Goal: Information Seeking & Learning: Learn about a topic

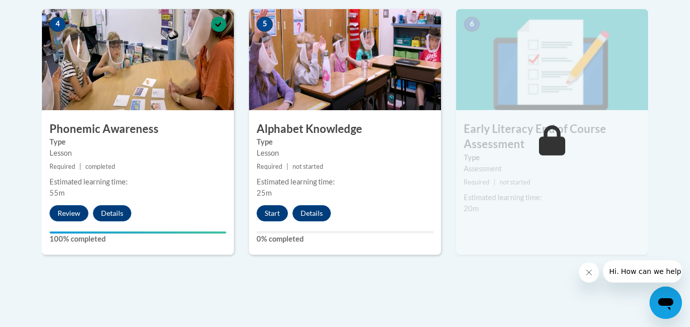
scroll to position [610, 0]
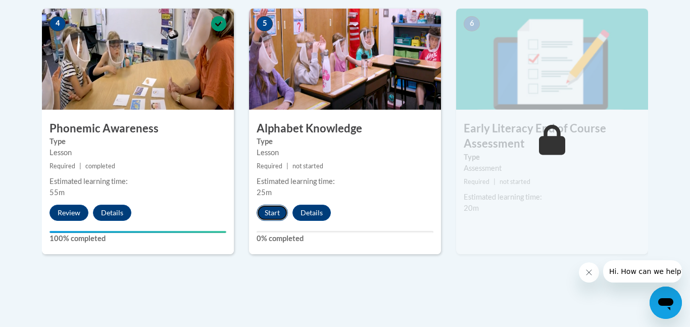
click at [275, 212] on button "Start" at bounding box center [272, 213] width 31 height 16
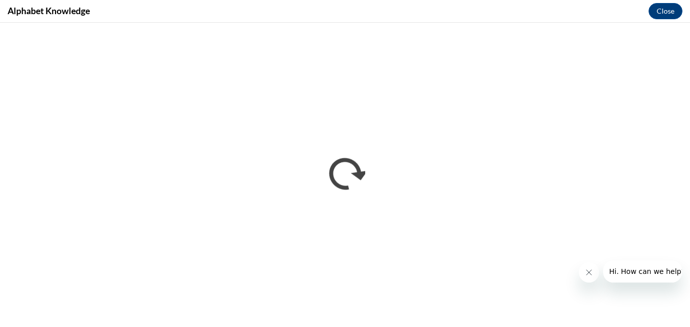
scroll to position [0, 0]
click at [661, 12] on button "Close" at bounding box center [665, 11] width 34 height 16
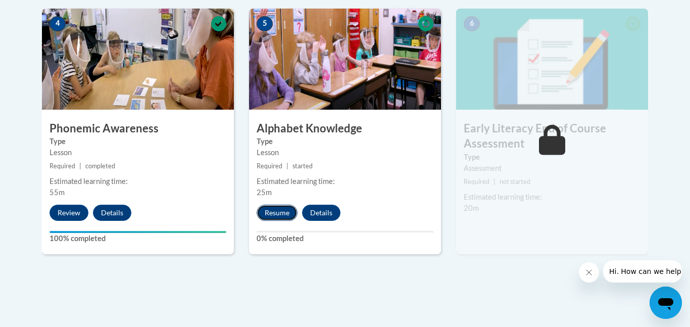
click at [271, 214] on button "Resume" at bounding box center [277, 213] width 41 height 16
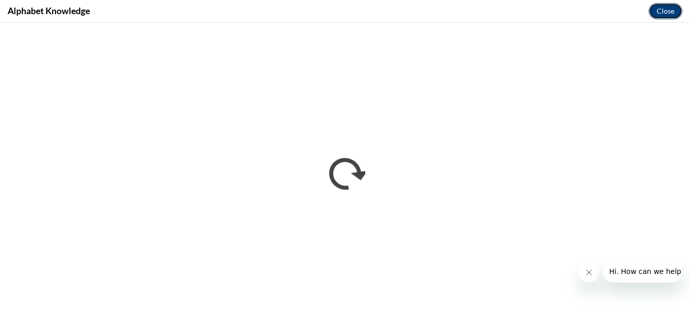
click at [667, 13] on button "Close" at bounding box center [665, 11] width 34 height 16
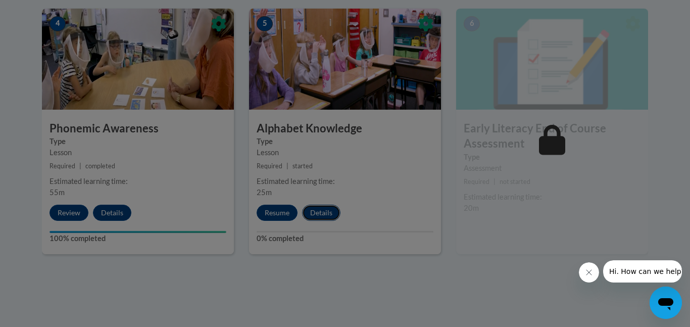
click at [320, 216] on button "Details" at bounding box center [321, 213] width 38 height 16
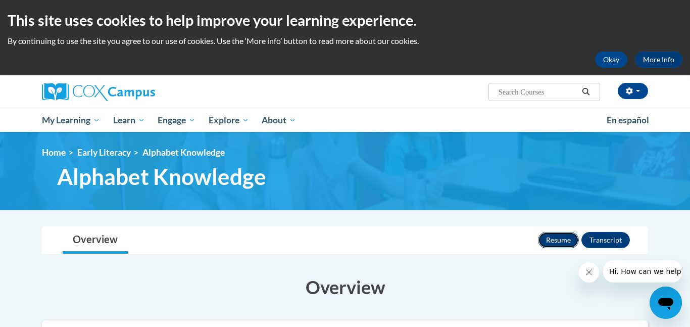
click at [564, 235] on button "Resume" at bounding box center [558, 240] width 41 height 16
